Goal: Transaction & Acquisition: Purchase product/service

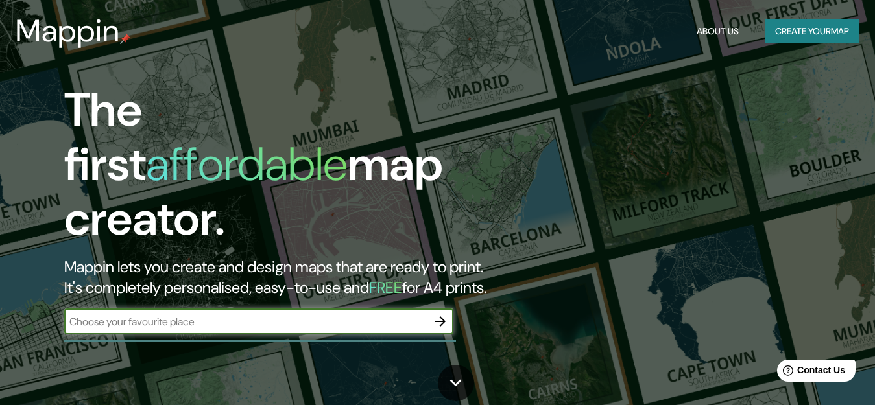
click at [179, 315] on input "text" at bounding box center [245, 322] width 363 height 15
type input "santa cruz"
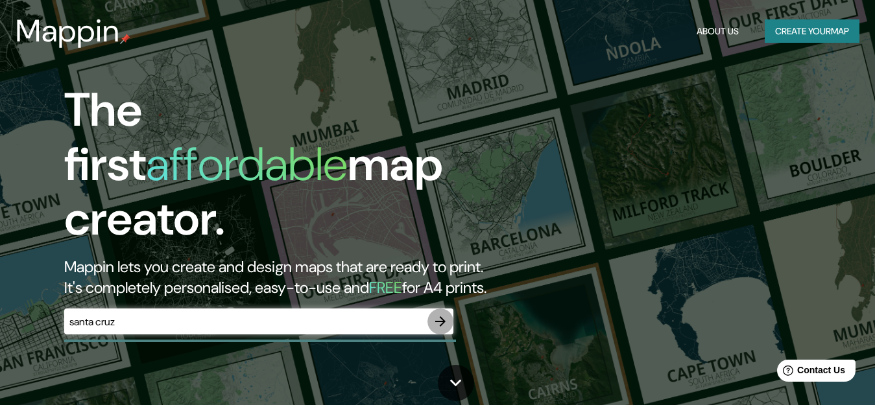
click at [440, 314] on icon "button" at bounding box center [441, 322] width 16 height 16
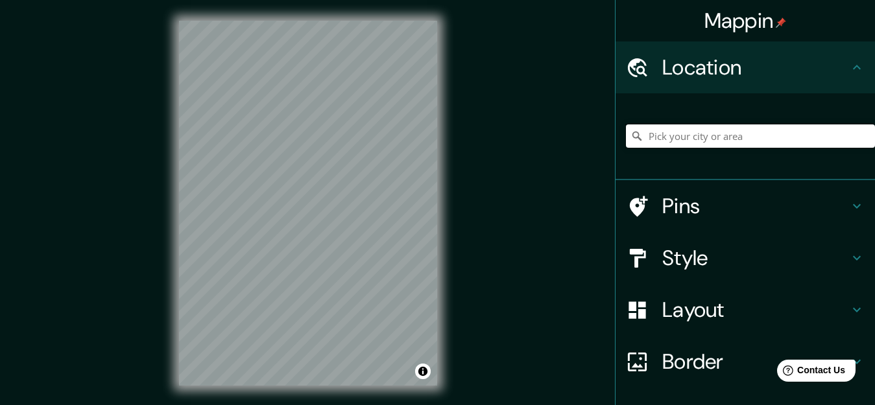
click at [691, 137] on input "Pick your city or area" at bounding box center [750, 136] width 249 height 23
type input "[GEOGRAPHIC_DATA][PERSON_NAME], [GEOGRAPHIC_DATA][PERSON_NAME], [GEOGRAPHIC_DAT…"
click at [460, 213] on div "Mappin Location [GEOGRAPHIC_DATA][PERSON_NAME], [GEOGRAPHIC_DATA][PERSON_NAME],…" at bounding box center [437, 213] width 875 height 427
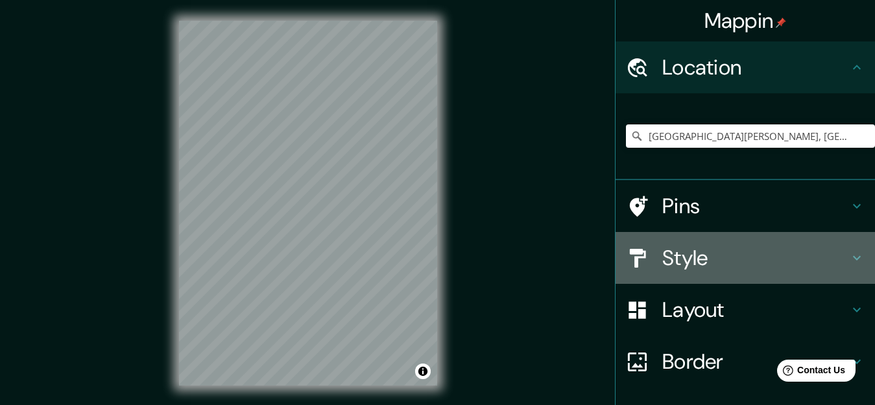
click at [849, 257] on icon at bounding box center [857, 258] width 16 height 16
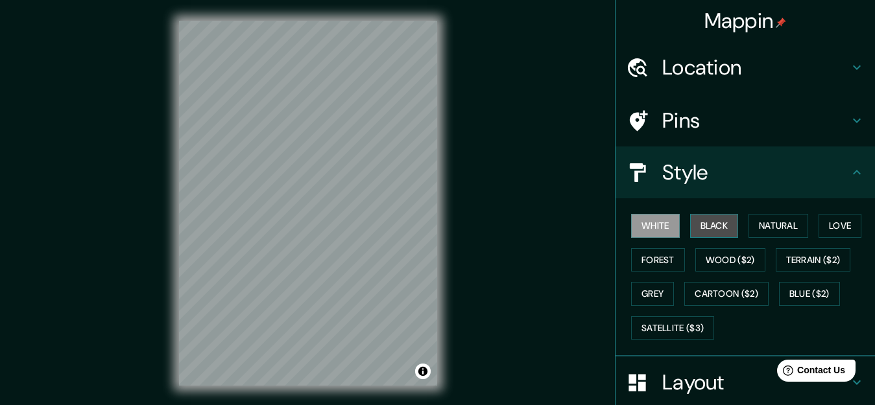
click at [711, 233] on button "Black" at bounding box center [714, 226] width 49 height 24
click at [663, 233] on button "White" at bounding box center [655, 226] width 49 height 24
click at [496, 173] on div "Mappin Location [GEOGRAPHIC_DATA][PERSON_NAME], [GEOGRAPHIC_DATA][PERSON_NAME],…" at bounding box center [437, 213] width 875 height 427
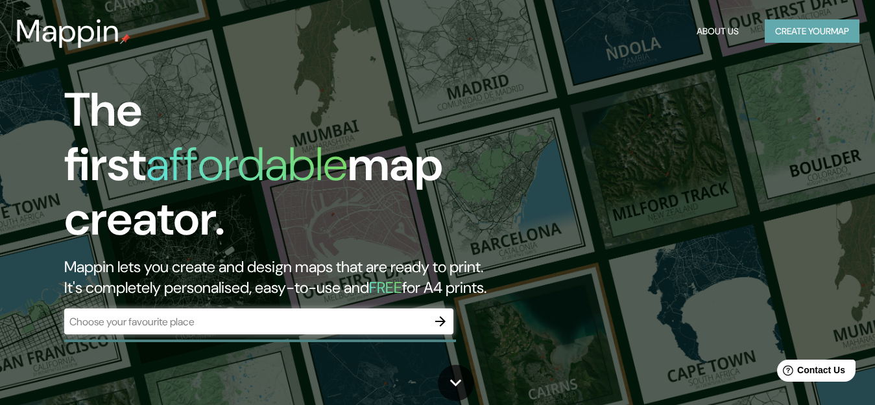
click at [821, 29] on button "Create your map" at bounding box center [812, 31] width 95 height 24
click at [438, 314] on icon "button" at bounding box center [441, 322] width 16 height 16
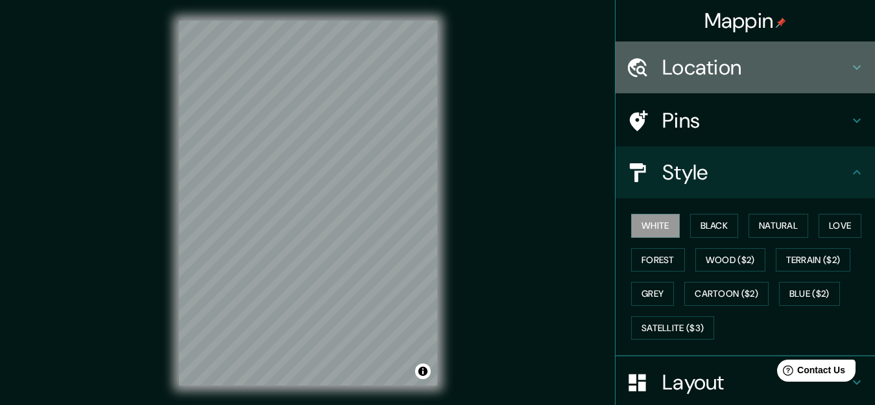
click at [752, 73] on h4 "Location" at bounding box center [755, 67] width 187 height 26
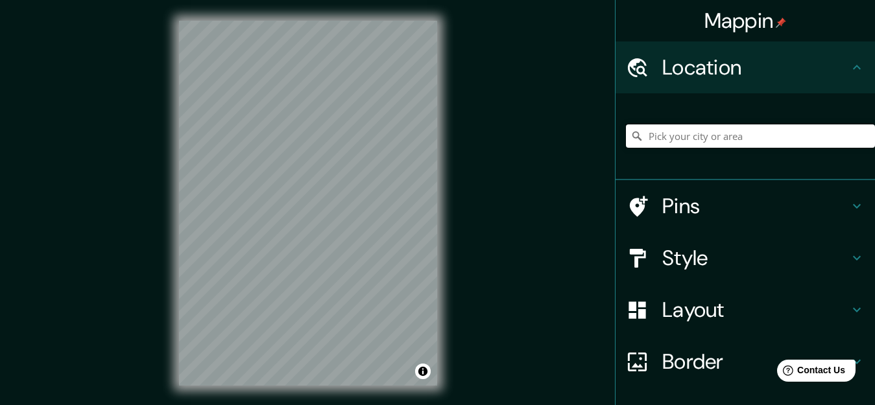
click at [721, 140] on input "Pick your city or area" at bounding box center [750, 136] width 249 height 23
click at [743, 136] on input "Pick your city or area" at bounding box center [750, 136] width 249 height 23
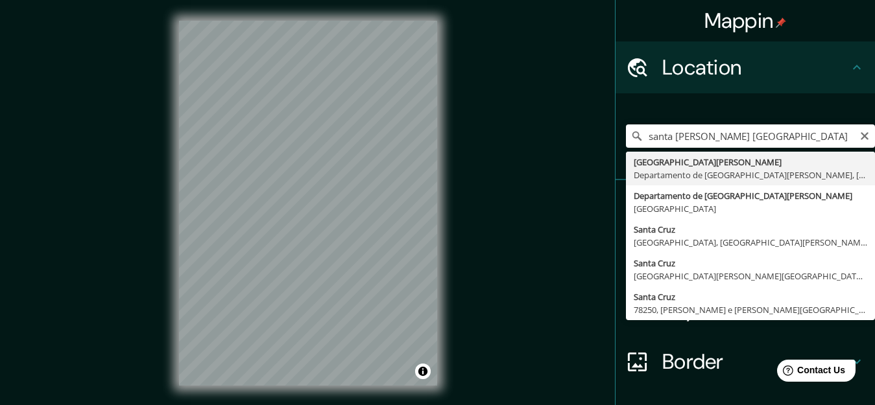
type input "[GEOGRAPHIC_DATA][PERSON_NAME], [GEOGRAPHIC_DATA][PERSON_NAME], [GEOGRAPHIC_DAT…"
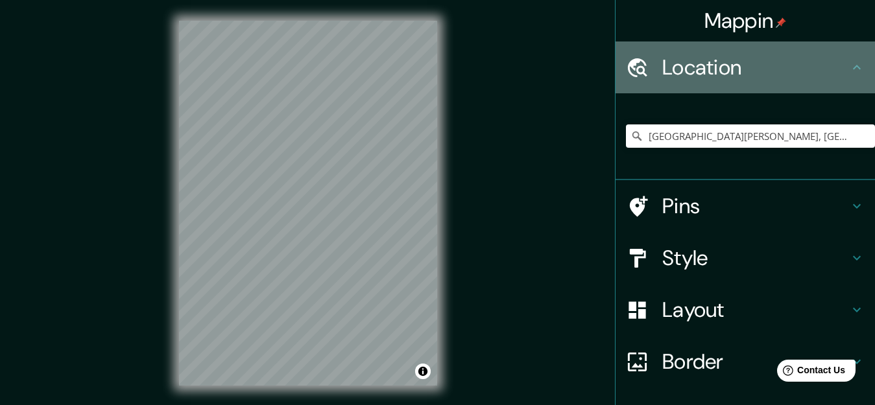
click at [635, 73] on icon at bounding box center [637, 67] width 23 height 23
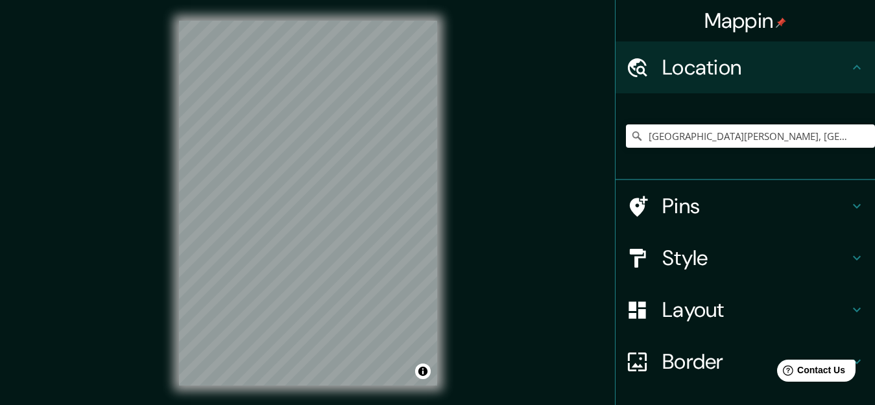
click at [736, 19] on h4 "Mappin" at bounding box center [745, 21] width 82 height 26
click at [702, 141] on input "Pick your city or area" at bounding box center [750, 136] width 249 height 23
click at [763, 138] on input "Departamento de [GEOGRAPHIC_DATA][PERSON_NAME], [GEOGRAPHIC_DATA]" at bounding box center [750, 136] width 249 height 23
click at [708, 134] on input "Departamento de [GEOGRAPHIC_DATA][PERSON_NAME], [GEOGRAPHIC_DATA]" at bounding box center [750, 136] width 249 height 23
drag, startPoint x: 719, startPoint y: 134, endPoint x: 640, endPoint y: 136, distance: 78.5
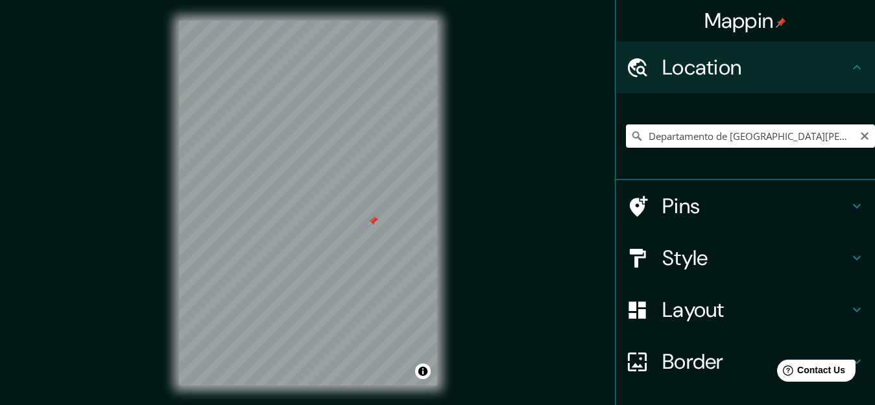
click at [640, 136] on input "Departamento de [GEOGRAPHIC_DATA][PERSON_NAME], [GEOGRAPHIC_DATA]" at bounding box center [750, 136] width 249 height 23
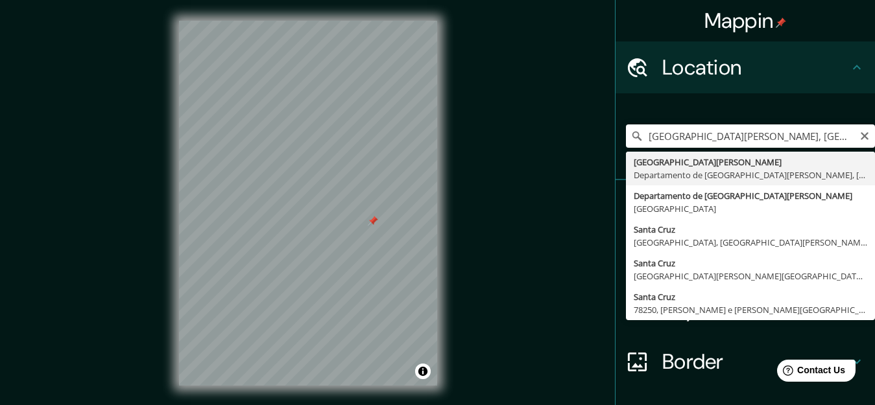
type input "[GEOGRAPHIC_DATA][PERSON_NAME], [GEOGRAPHIC_DATA][PERSON_NAME], [GEOGRAPHIC_DAT…"
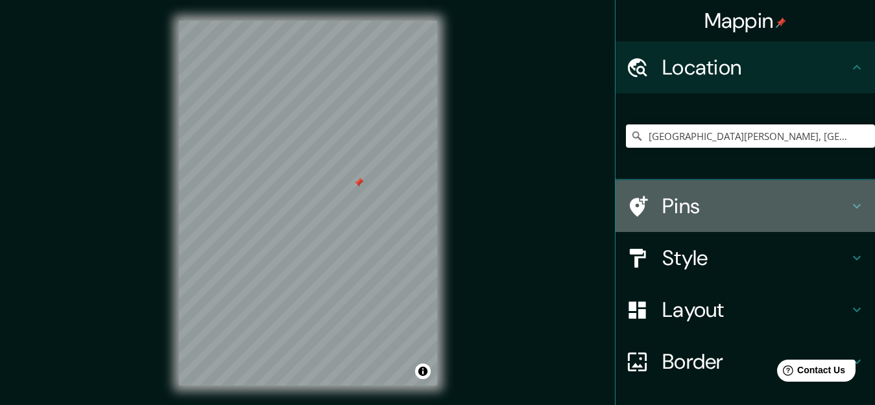
click at [662, 206] on h4 "Pins" at bounding box center [755, 206] width 187 height 26
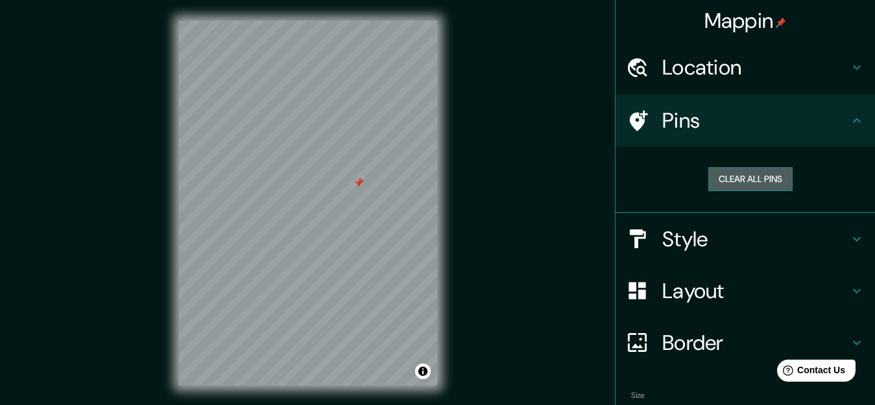
click at [745, 181] on button "Clear all pins" at bounding box center [750, 179] width 84 height 24
click at [632, 125] on icon at bounding box center [637, 121] width 23 height 23
click at [753, 178] on button "Clear all pins" at bounding box center [750, 179] width 84 height 24
click at [631, 398] on label "Size" at bounding box center [638, 395] width 14 height 11
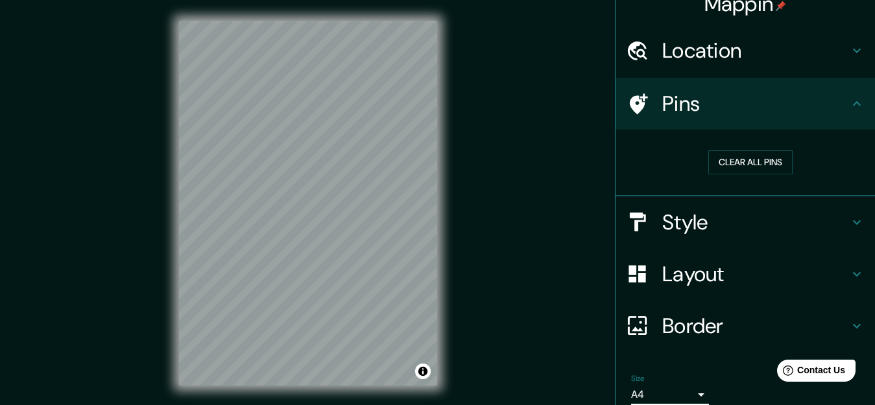
click at [690, 395] on body "Mappin Location [GEOGRAPHIC_DATA][PERSON_NAME], [GEOGRAPHIC_DATA][PERSON_NAME],…" at bounding box center [437, 202] width 875 height 405
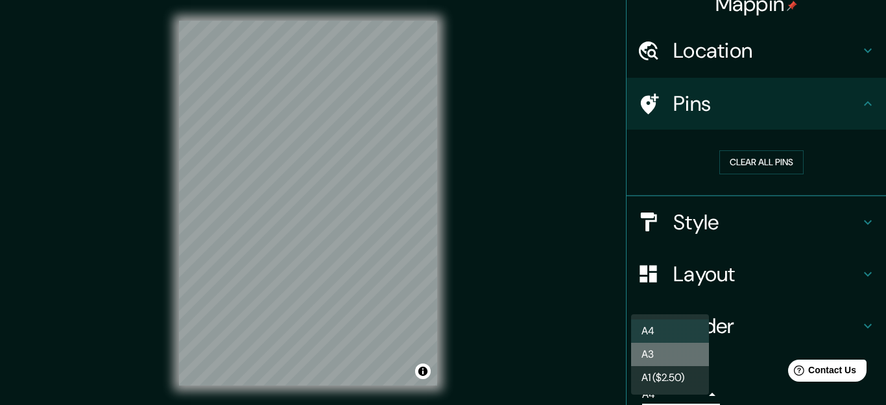
click at [683, 361] on li "A3" at bounding box center [670, 354] width 78 height 23
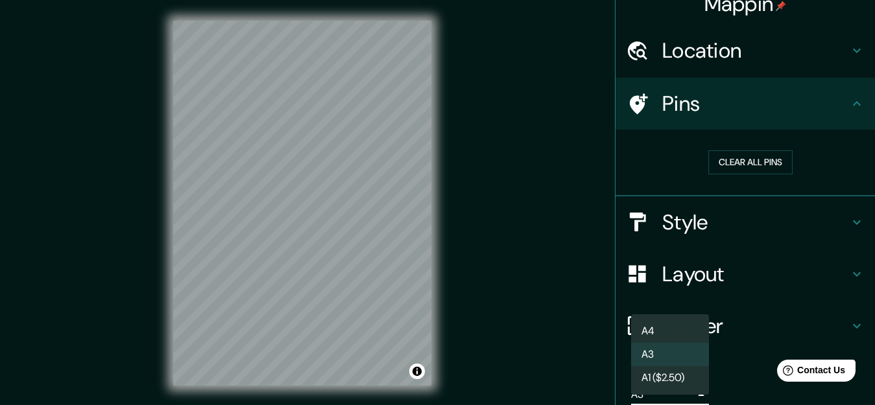
click at [692, 396] on body "Mappin Location [GEOGRAPHIC_DATA][PERSON_NAME], [GEOGRAPHIC_DATA][PERSON_NAME],…" at bounding box center [437, 202] width 875 height 405
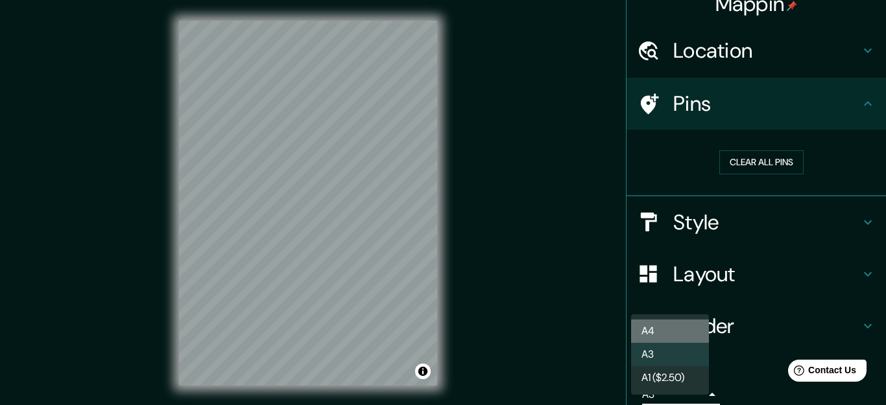
click at [686, 331] on li "A4" at bounding box center [670, 331] width 78 height 23
type input "single"
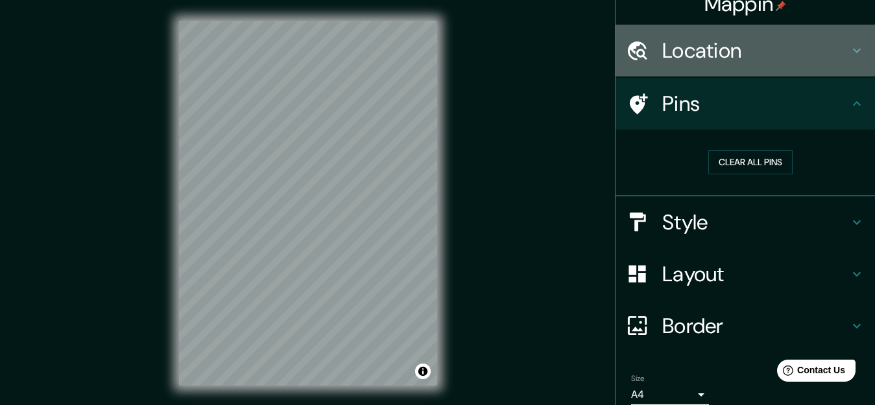
click at [718, 64] on h4 "Location" at bounding box center [755, 51] width 187 height 26
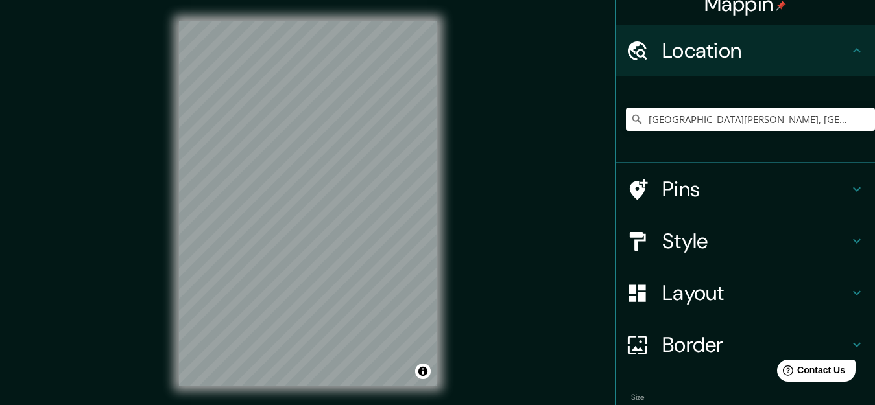
click at [662, 146] on div "[GEOGRAPHIC_DATA][PERSON_NAME], [GEOGRAPHIC_DATA][PERSON_NAME], [GEOGRAPHIC_DAT…" at bounding box center [750, 119] width 249 height 65
click at [640, 119] on input "[GEOGRAPHIC_DATA][PERSON_NAME], [GEOGRAPHIC_DATA][PERSON_NAME], [GEOGRAPHIC_DAT…" at bounding box center [750, 119] width 249 height 23
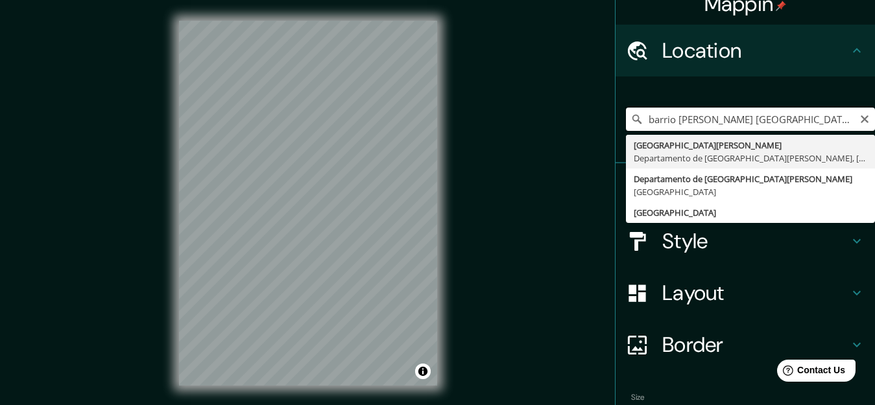
click at [679, 121] on input "barrio [PERSON_NAME] [GEOGRAPHIC_DATA][PERSON_NAME], [GEOGRAPHIC_DATA][PERSON_N…" at bounding box center [750, 119] width 249 height 23
type input "[GEOGRAPHIC_DATA][PERSON_NAME], [GEOGRAPHIC_DATA][PERSON_NAME], [GEOGRAPHIC_DAT…"
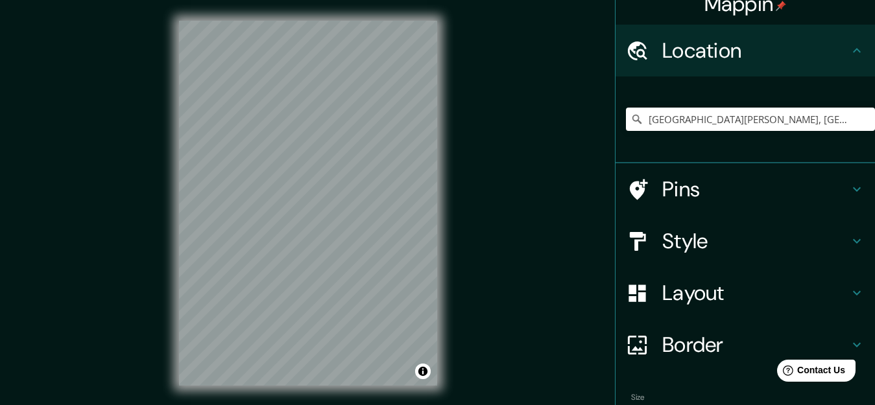
click at [701, 145] on div "[GEOGRAPHIC_DATA][PERSON_NAME], [GEOGRAPHIC_DATA][PERSON_NAME], [GEOGRAPHIC_DAT…" at bounding box center [750, 119] width 249 height 65
click at [444, 241] on div "© Mapbox © OpenStreetMap Improve this map" at bounding box center [308, 203] width 300 height 407
click at [383, 223] on div at bounding box center [383, 223] width 10 height 10
click at [350, 237] on div at bounding box center [349, 233] width 10 height 10
click at [630, 119] on icon at bounding box center [636, 119] width 13 height 13
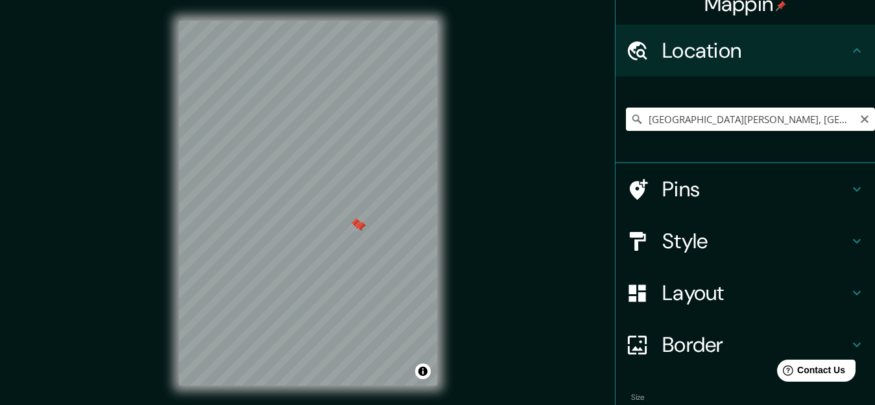
click at [630, 119] on icon at bounding box center [636, 119] width 13 height 13
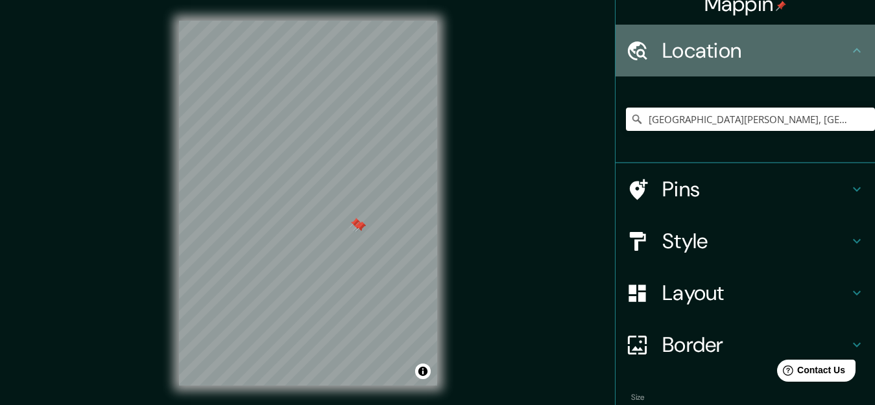
click at [631, 52] on icon at bounding box center [637, 51] width 23 height 23
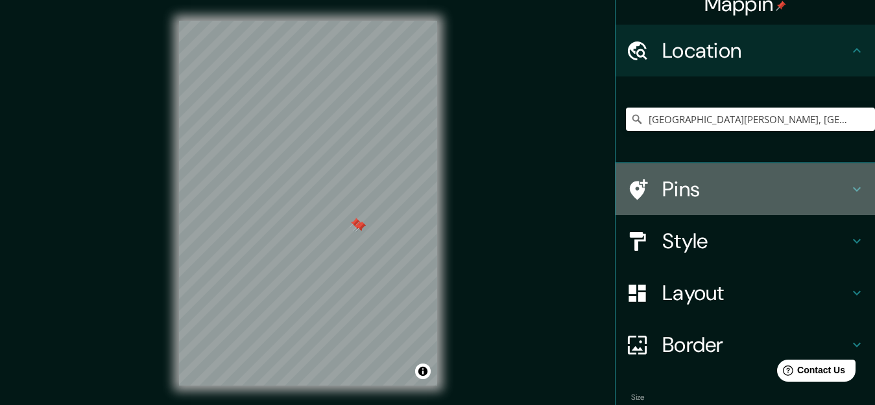
click at [631, 181] on icon at bounding box center [637, 189] width 23 height 23
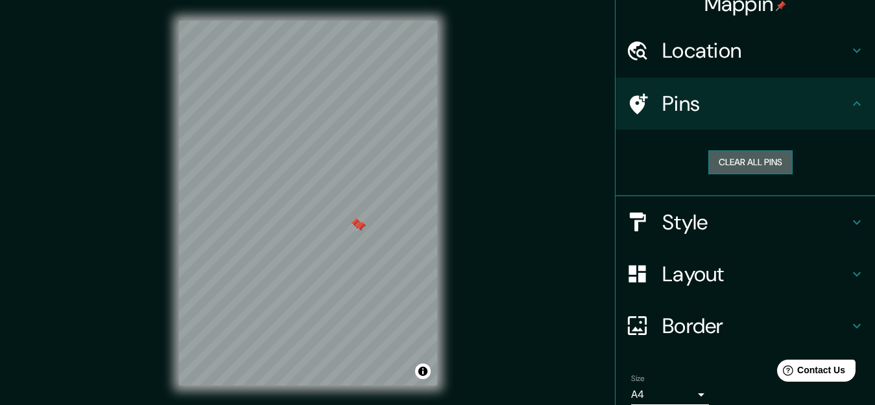
click at [744, 164] on button "Clear all pins" at bounding box center [750, 162] width 84 height 24
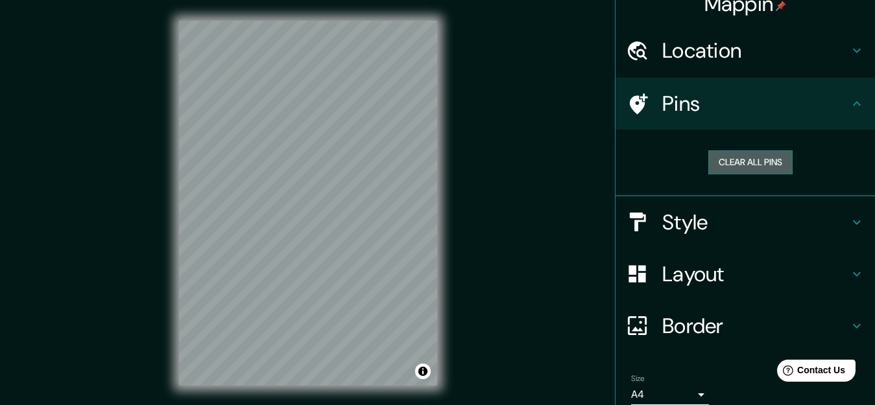
click at [744, 164] on button "Clear all pins" at bounding box center [750, 162] width 84 height 24
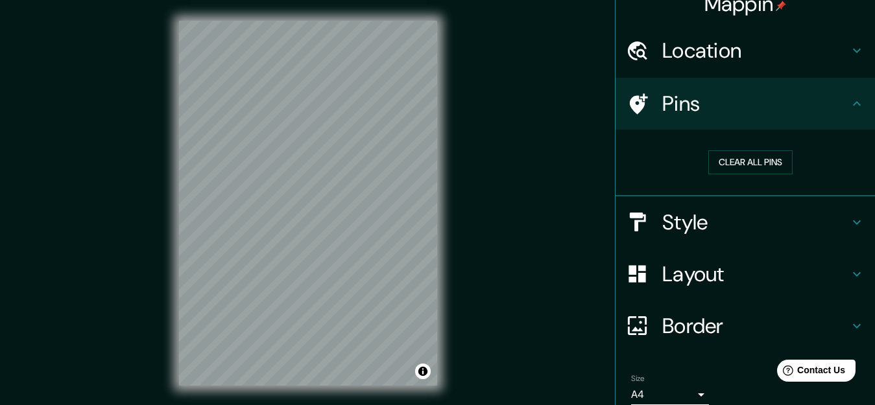
click at [673, 324] on h4 "Border" at bounding box center [755, 326] width 187 height 26
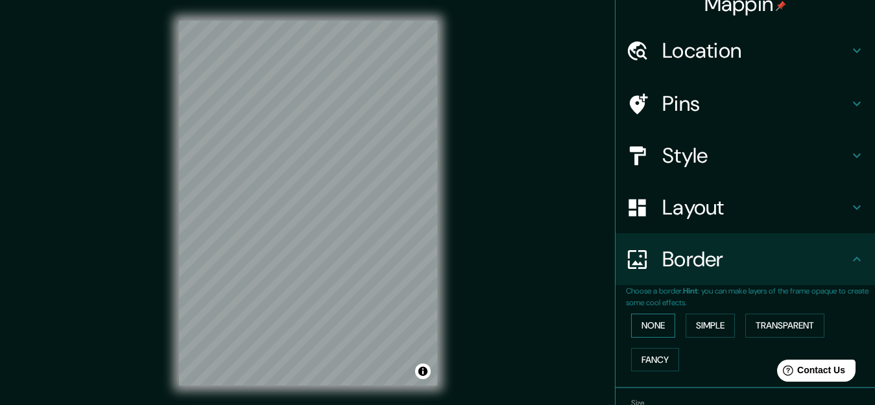
click at [664, 325] on button "None" at bounding box center [653, 326] width 44 height 24
click at [695, 328] on button "Simple" at bounding box center [710, 326] width 49 height 24
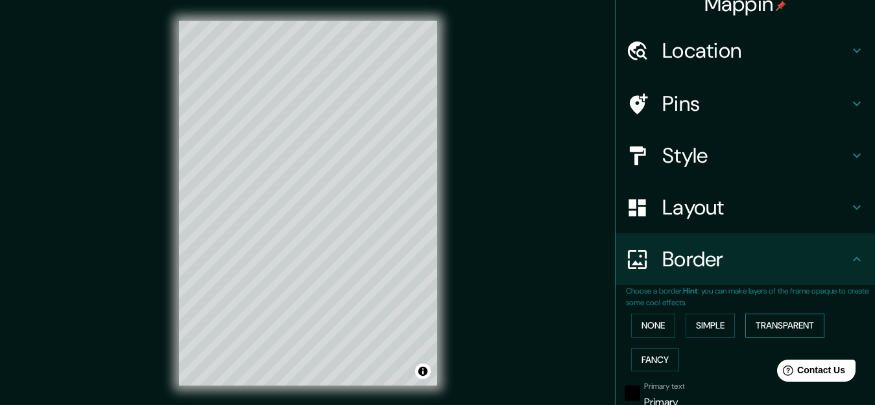
click at [762, 328] on button "Transparent" at bounding box center [784, 326] width 79 height 24
click at [648, 362] on button "Fancy" at bounding box center [655, 360] width 48 height 24
click at [649, 328] on button "None" at bounding box center [653, 326] width 44 height 24
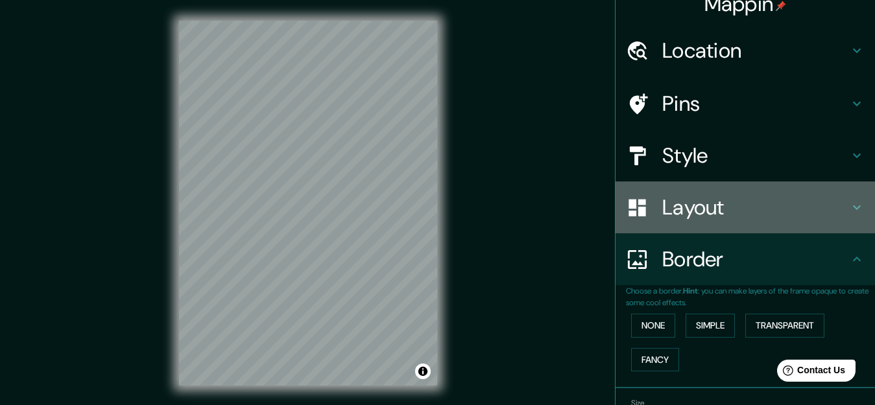
click at [696, 218] on h4 "Layout" at bounding box center [755, 208] width 187 height 26
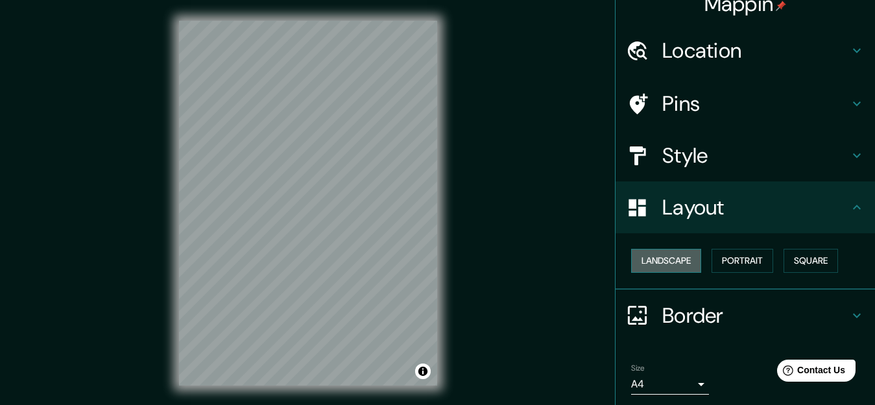
click at [659, 265] on button "Landscape" at bounding box center [666, 261] width 70 height 24
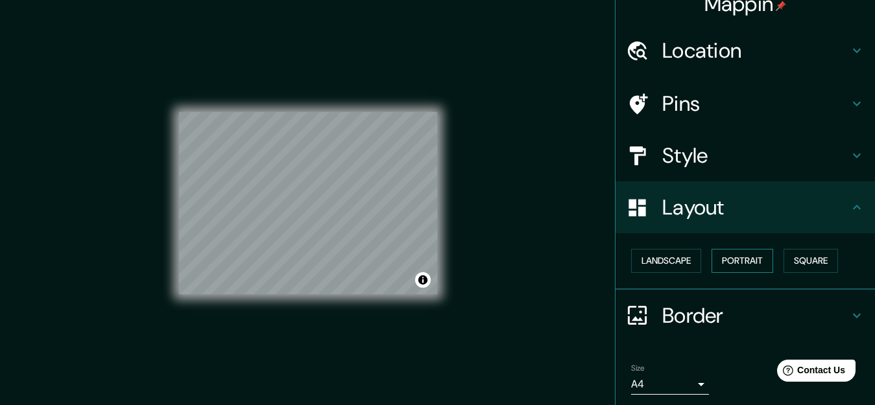
click at [732, 263] on button "Portrait" at bounding box center [743, 261] width 62 height 24
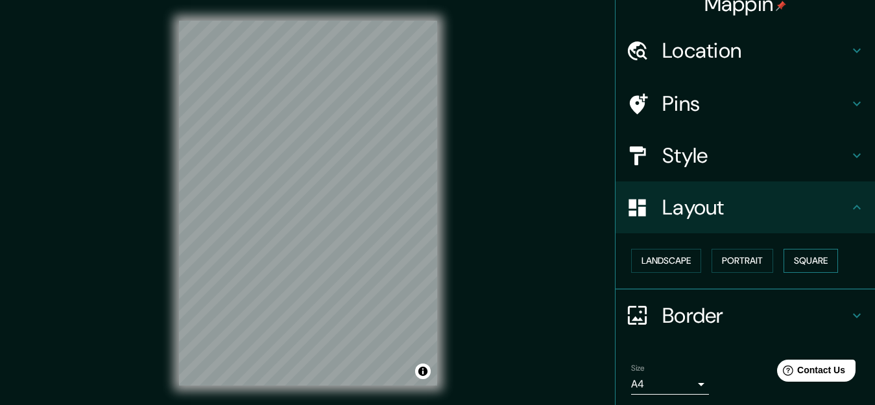
click at [806, 263] on button "Square" at bounding box center [811, 261] width 54 height 24
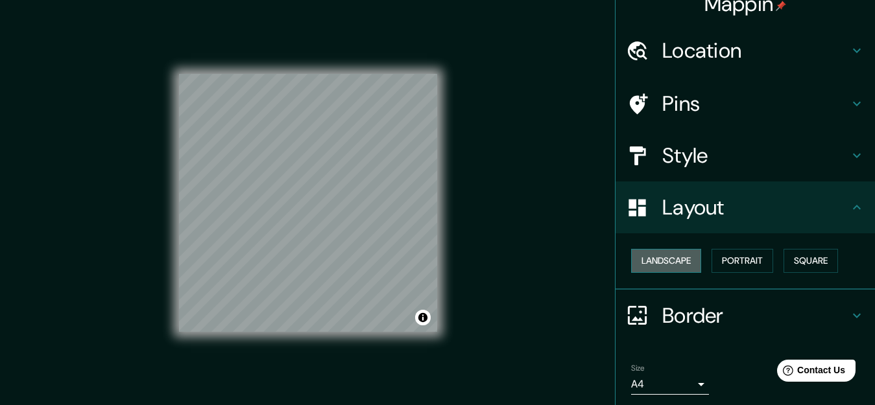
click at [669, 257] on button "Landscape" at bounding box center [666, 261] width 70 height 24
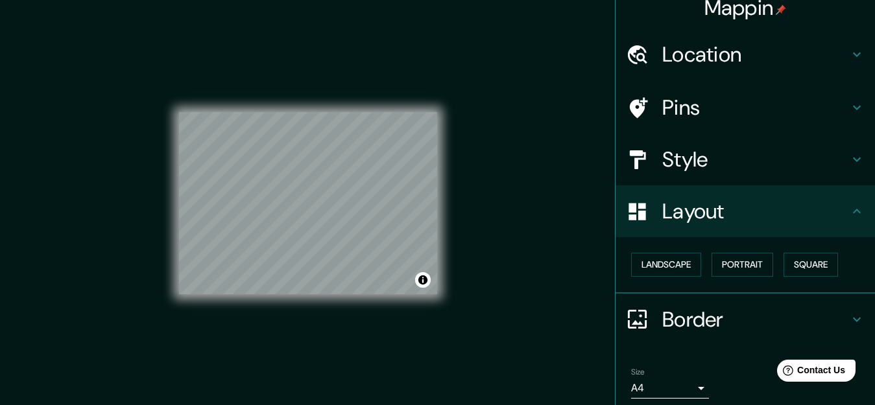
scroll to position [0, 0]
